Goal: Transaction & Acquisition: Subscribe to service/newsletter

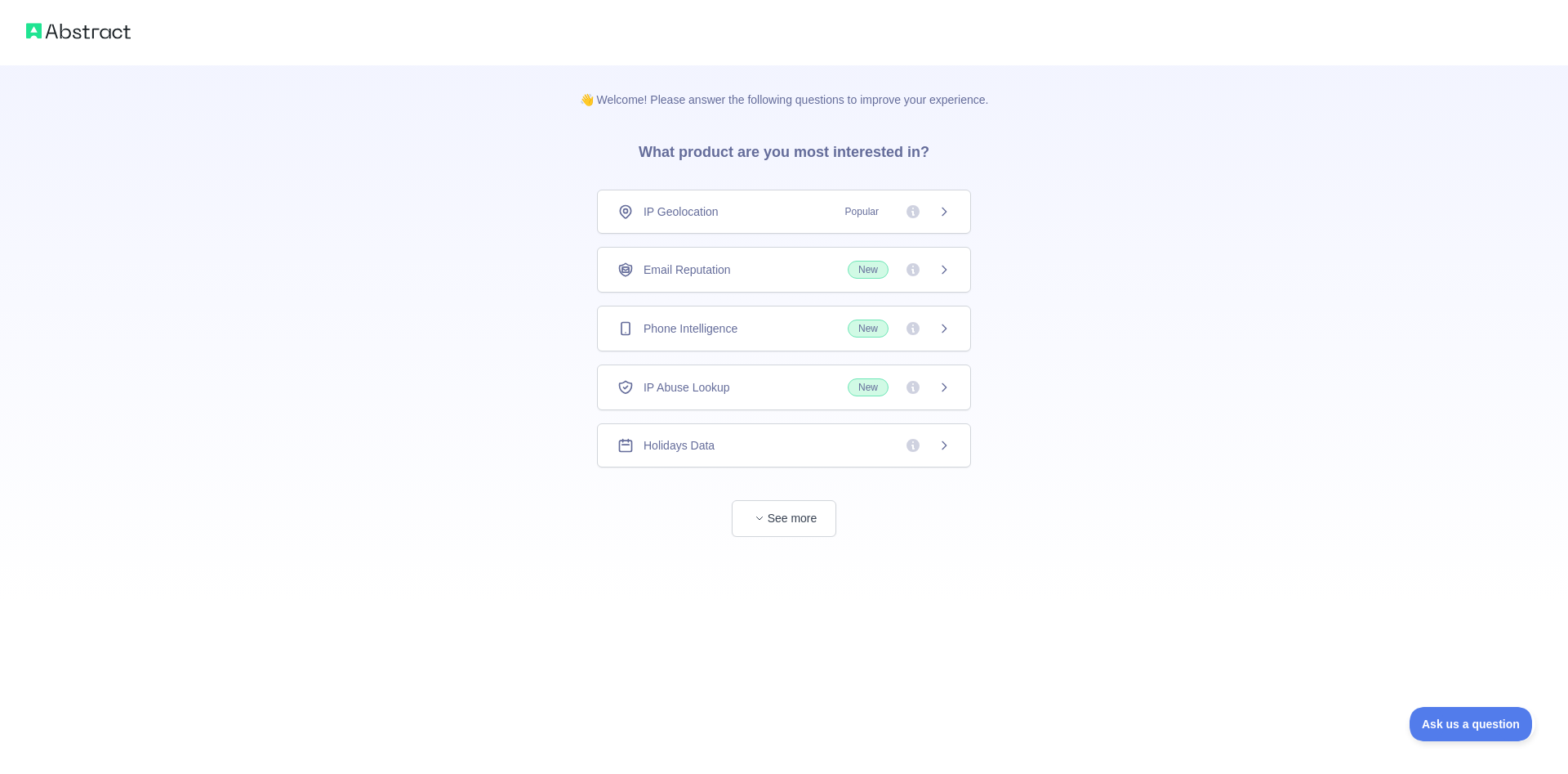
click at [936, 270] on span "New" at bounding box center [899, 270] width 103 height 18
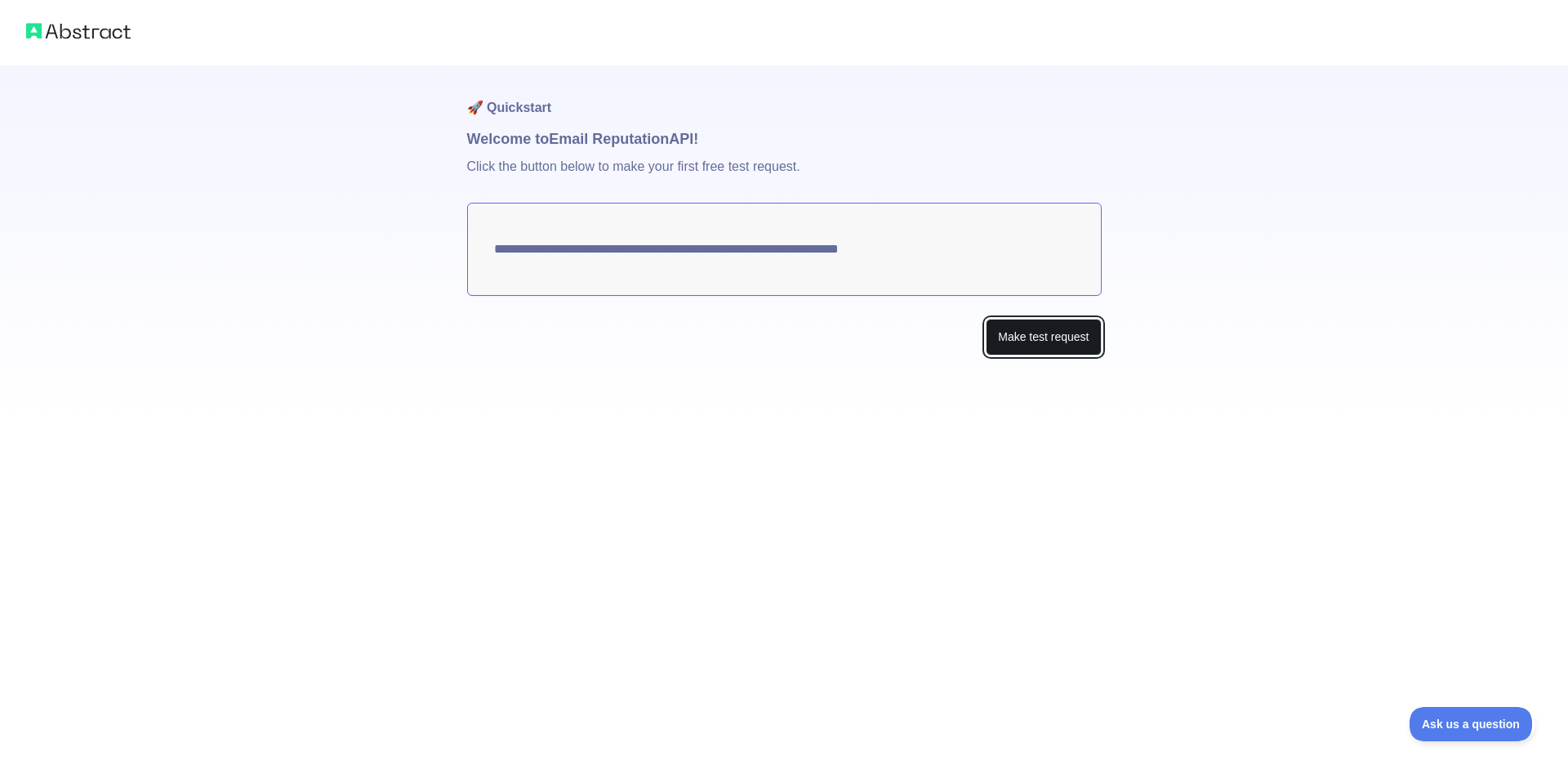
click at [1029, 331] on button "Make test request" at bounding box center [1043, 337] width 115 height 37
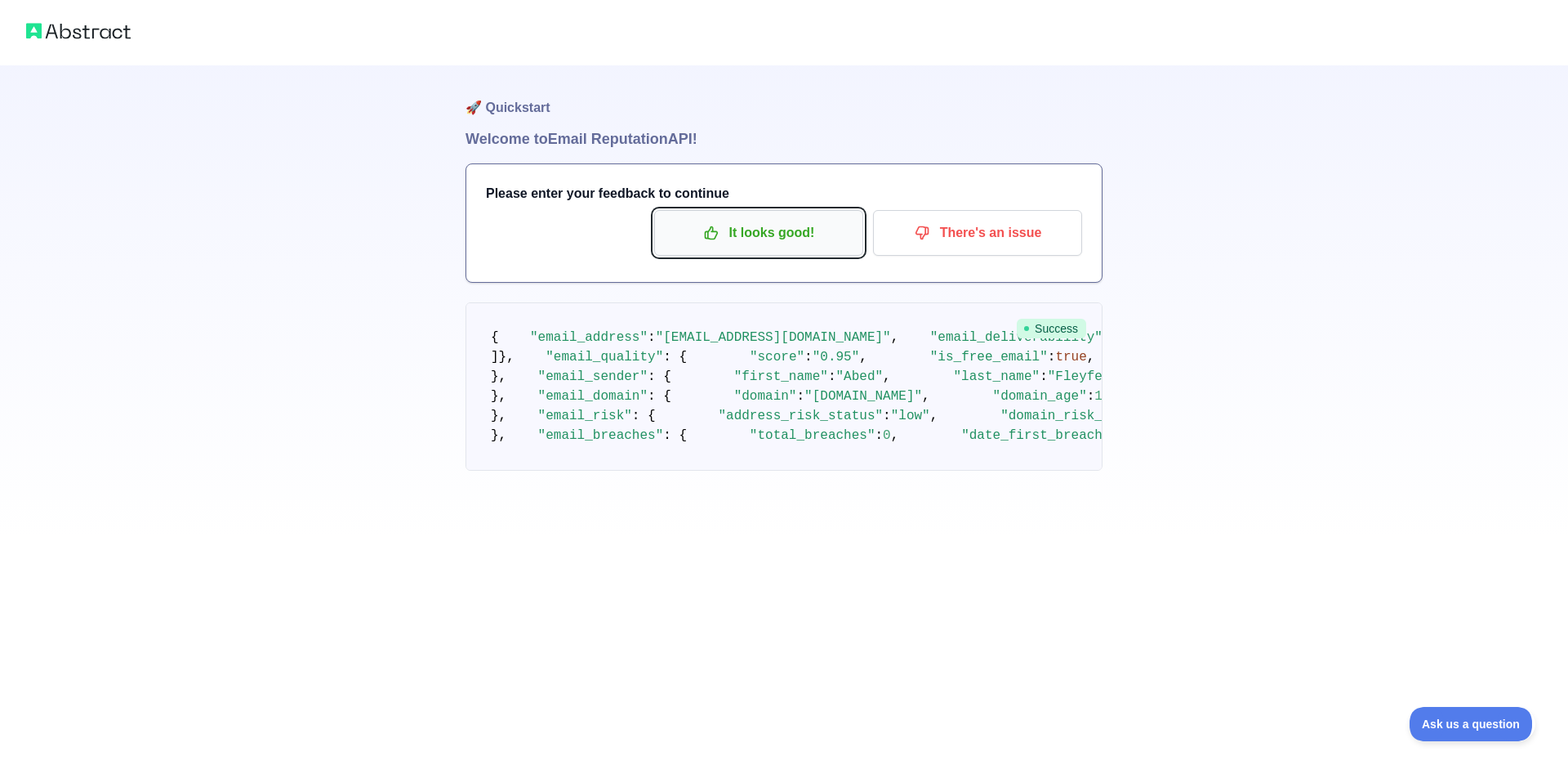
click at [755, 237] on p "It looks good!" at bounding box center [759, 233] width 184 height 28
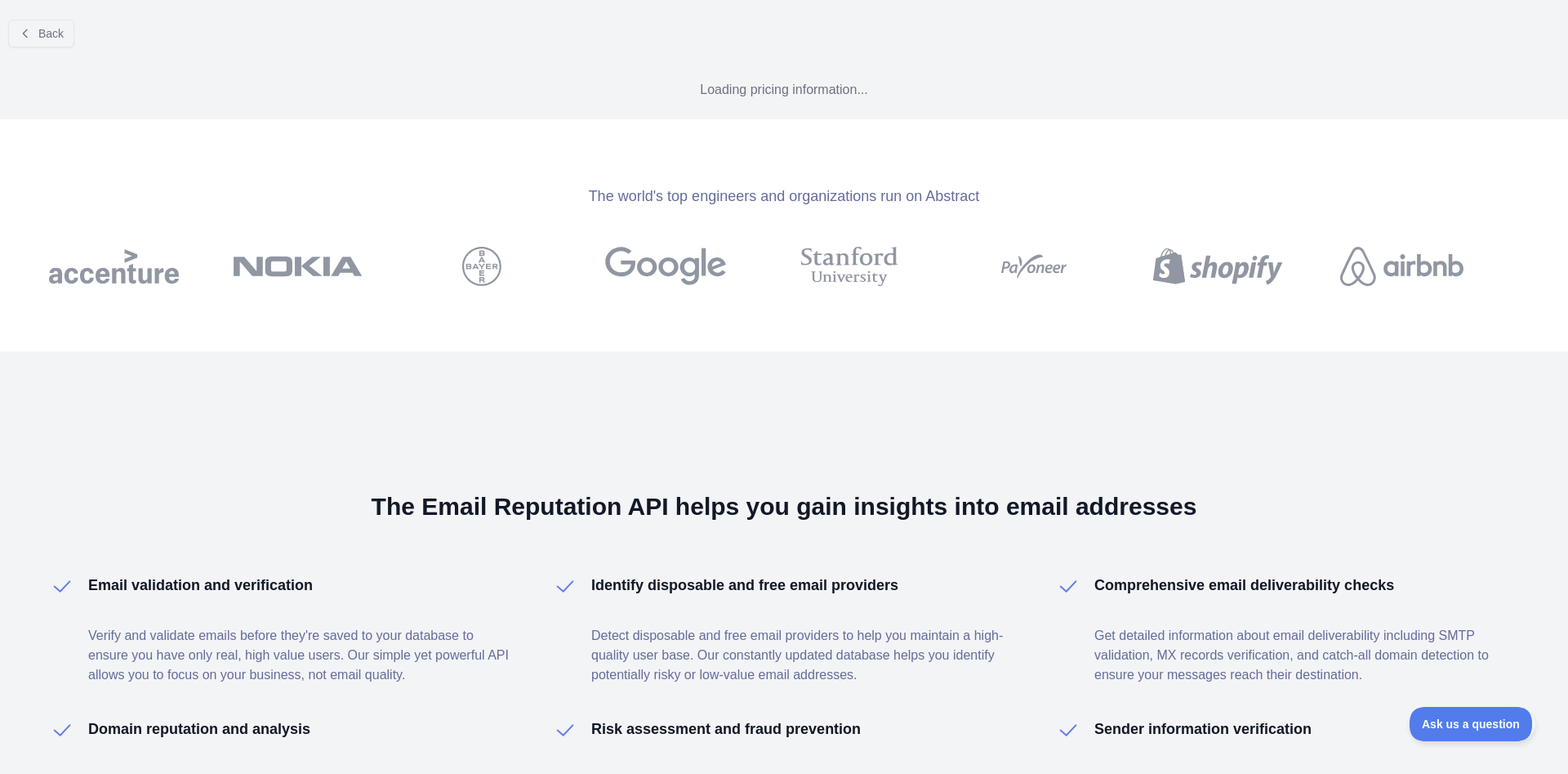
select select "*"
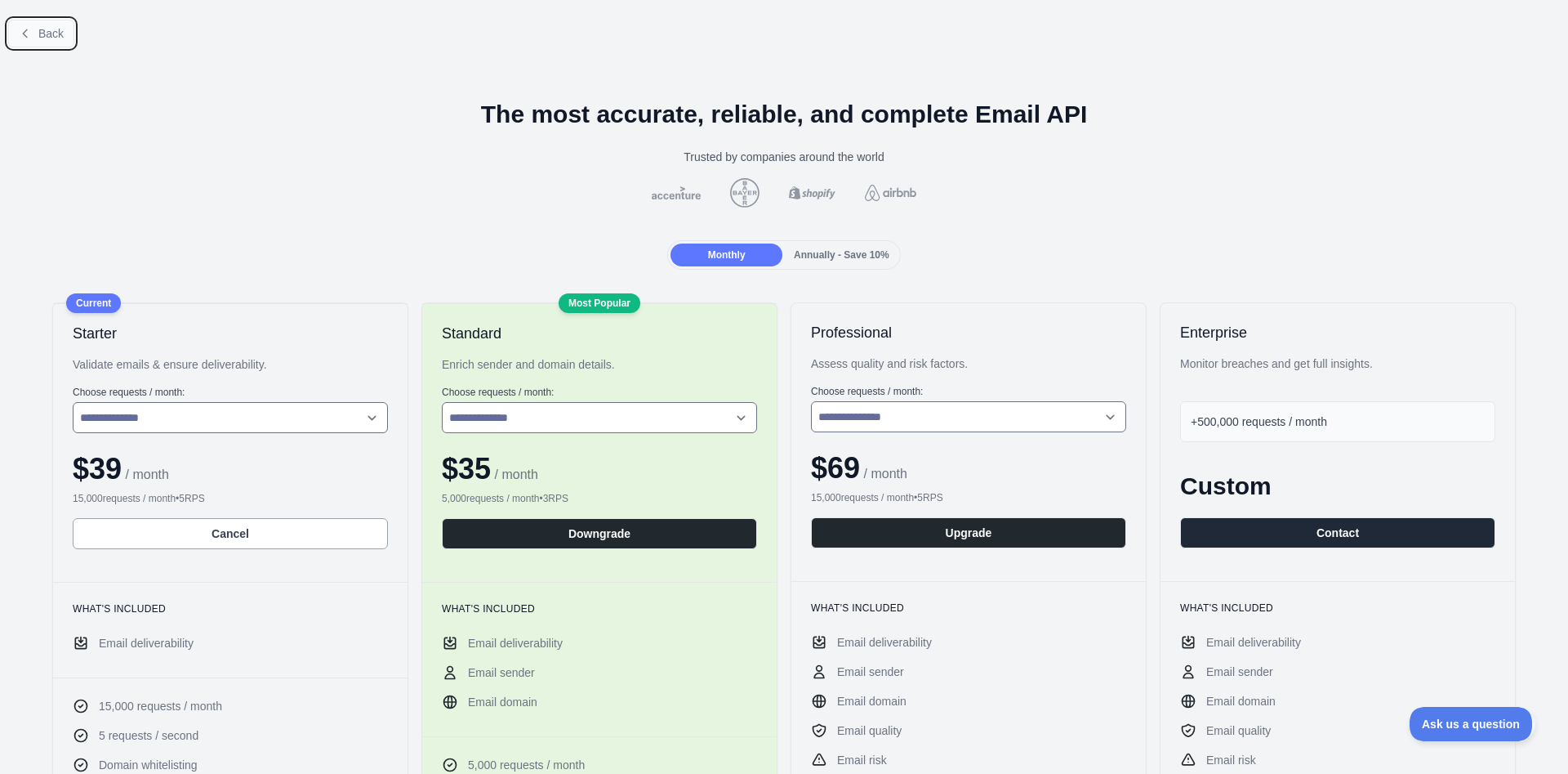
click at [36, 35] on button "Back" at bounding box center [41, 34] width 66 height 28
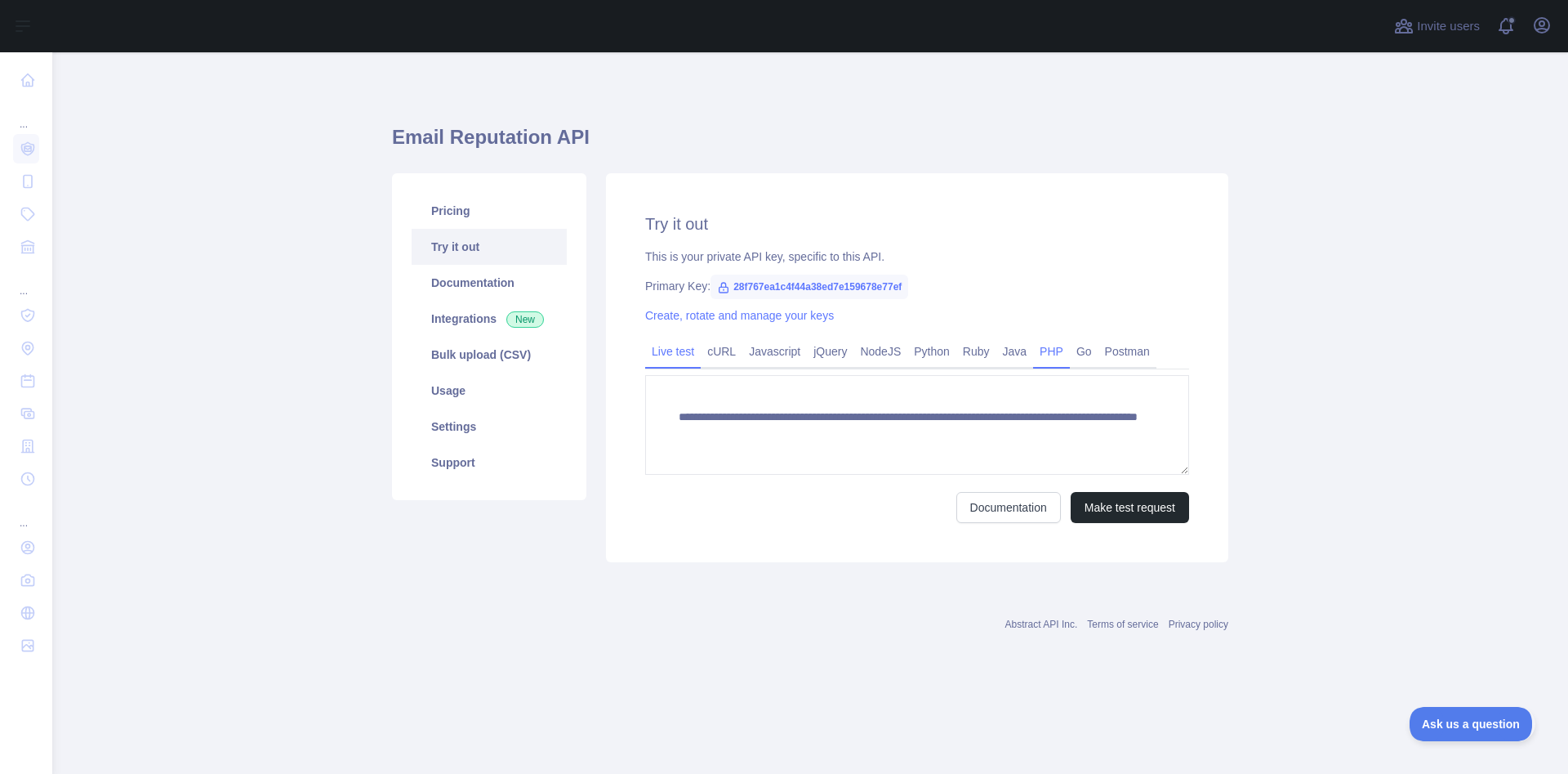
click at [1033, 348] on link "PHP" at bounding box center [1051, 351] width 37 height 26
